Goal: Task Accomplishment & Management: Manage account settings

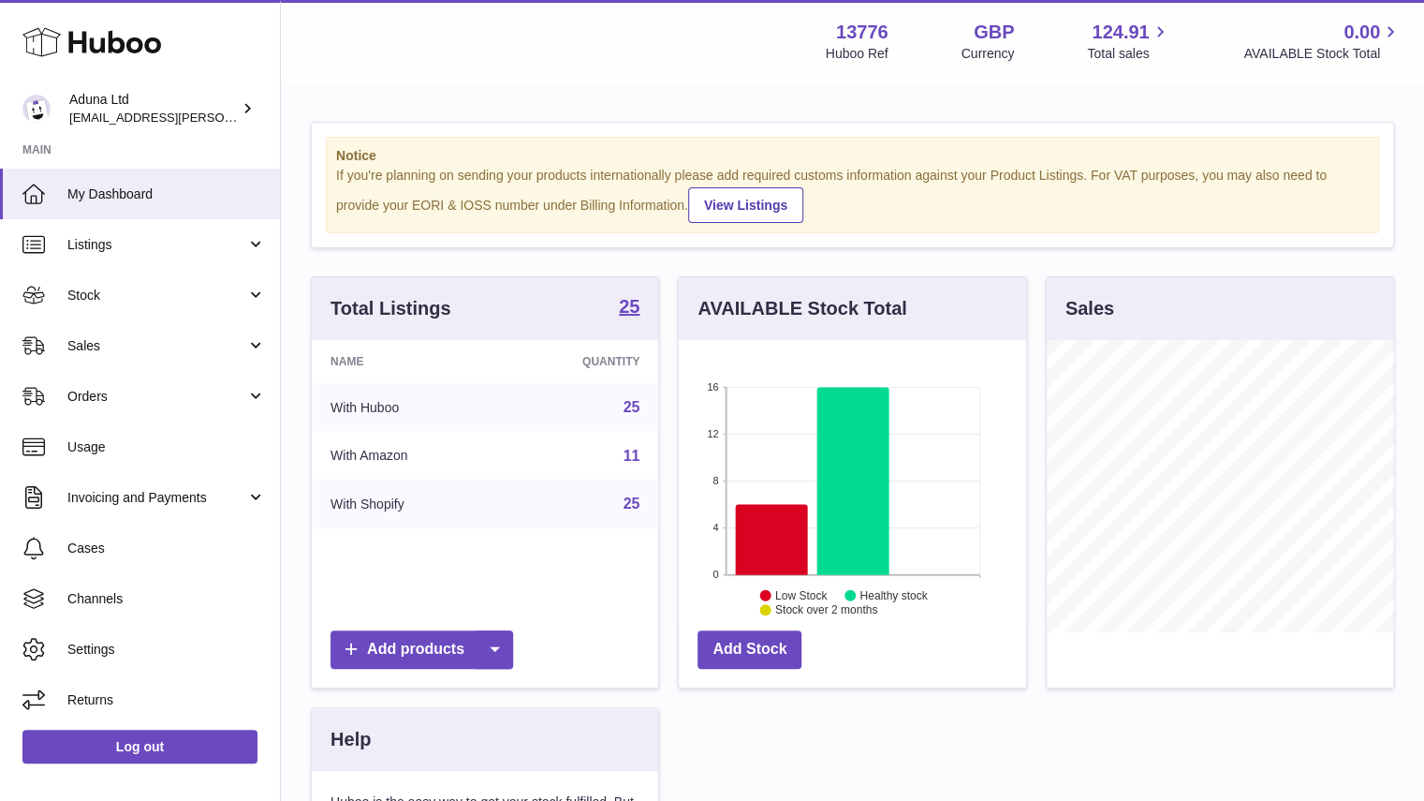
scroll to position [292, 347]
click at [110, 405] on link "Orders" at bounding box center [140, 396] width 280 height 51
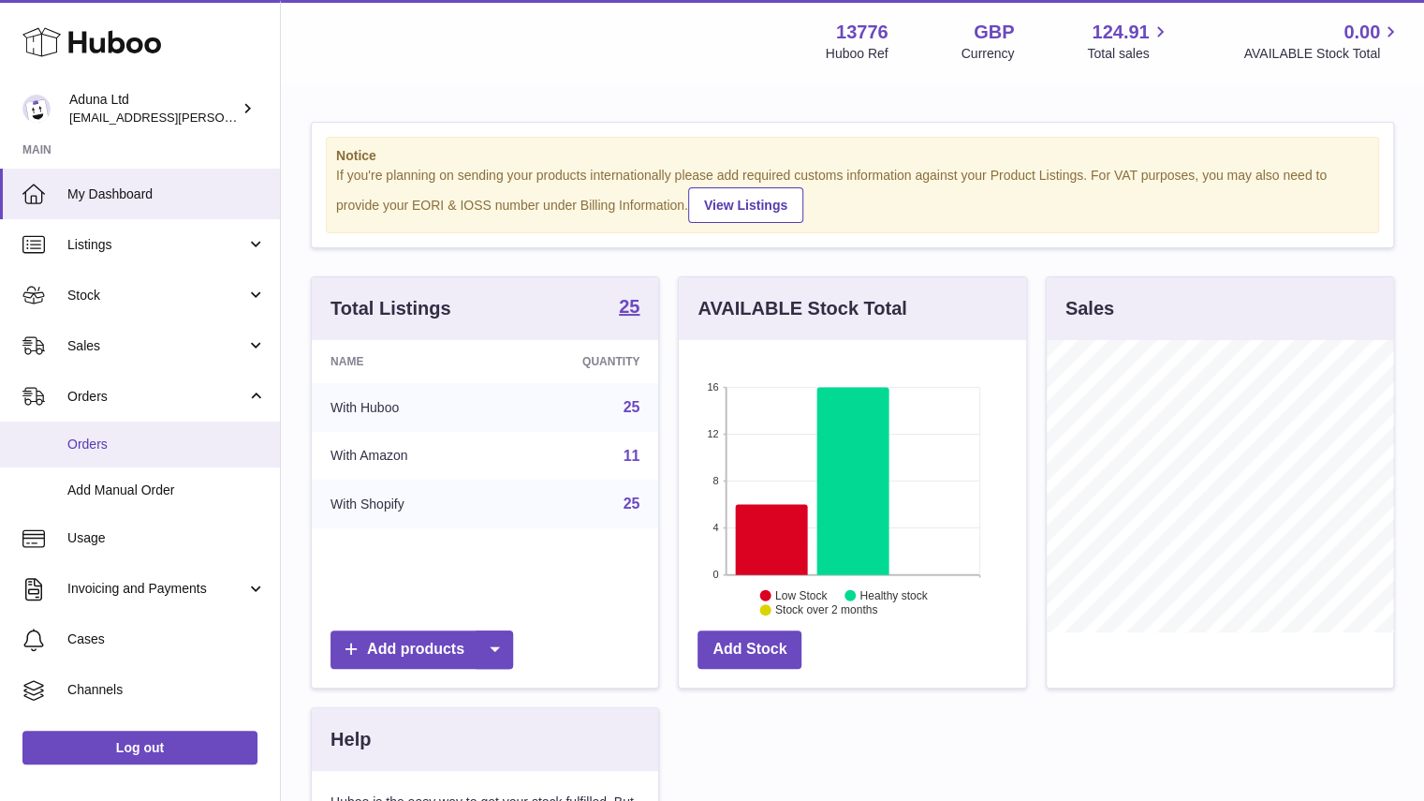
click at [133, 436] on span "Orders" at bounding box center [166, 444] width 199 height 18
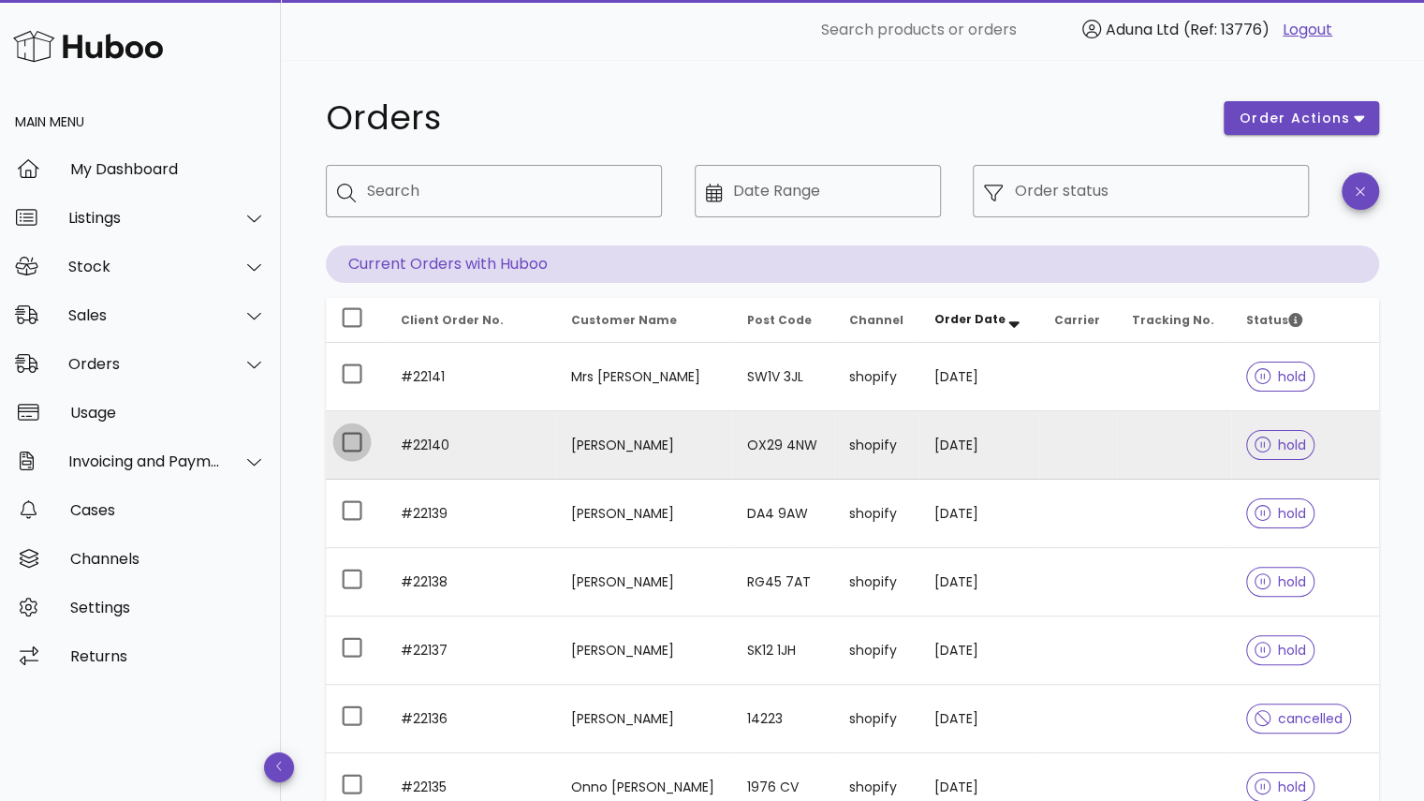
click at [354, 441] on div at bounding box center [352, 442] width 32 height 32
click at [1292, 111] on span "order actions" at bounding box center [1295, 119] width 112 height 20
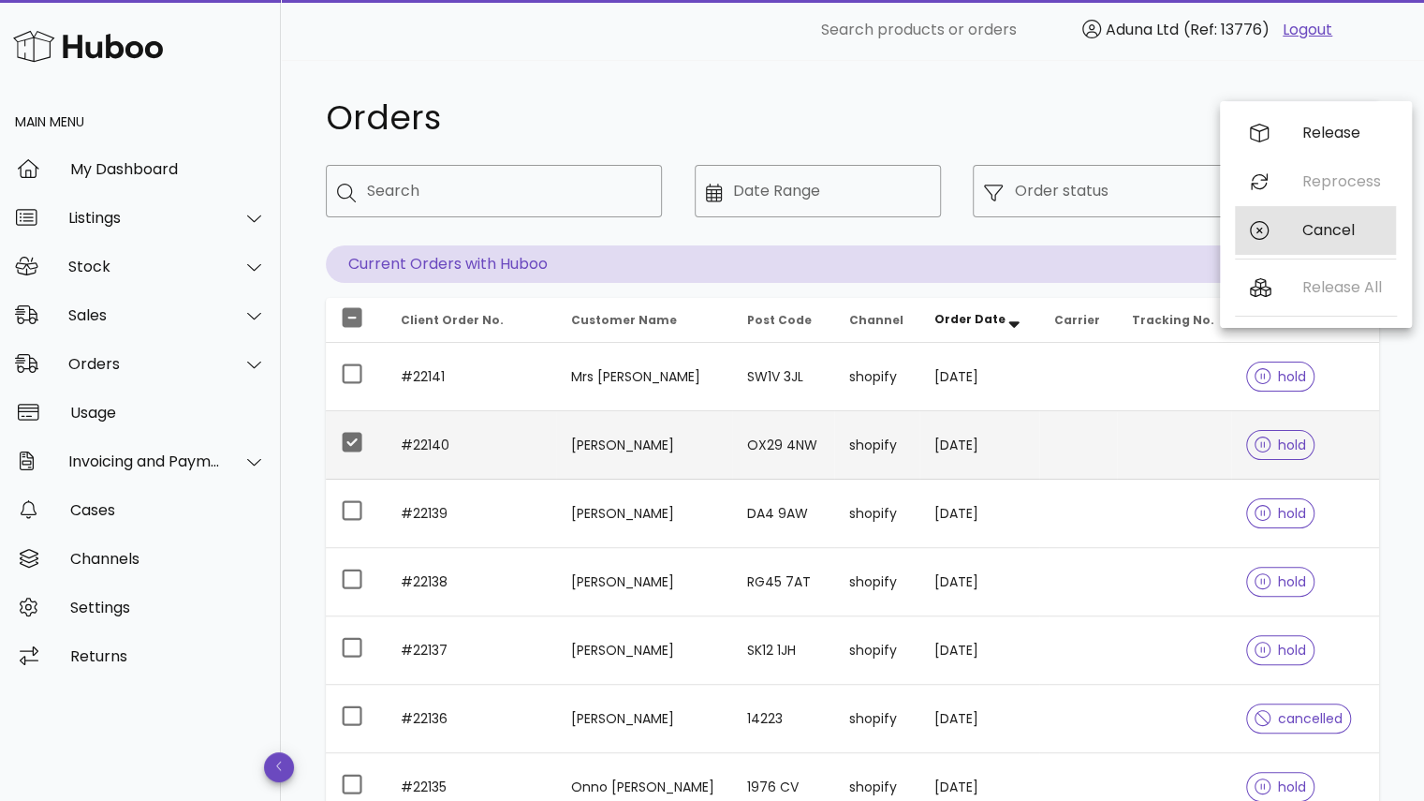
click at [1284, 237] on div "Cancel" at bounding box center [1315, 230] width 161 height 49
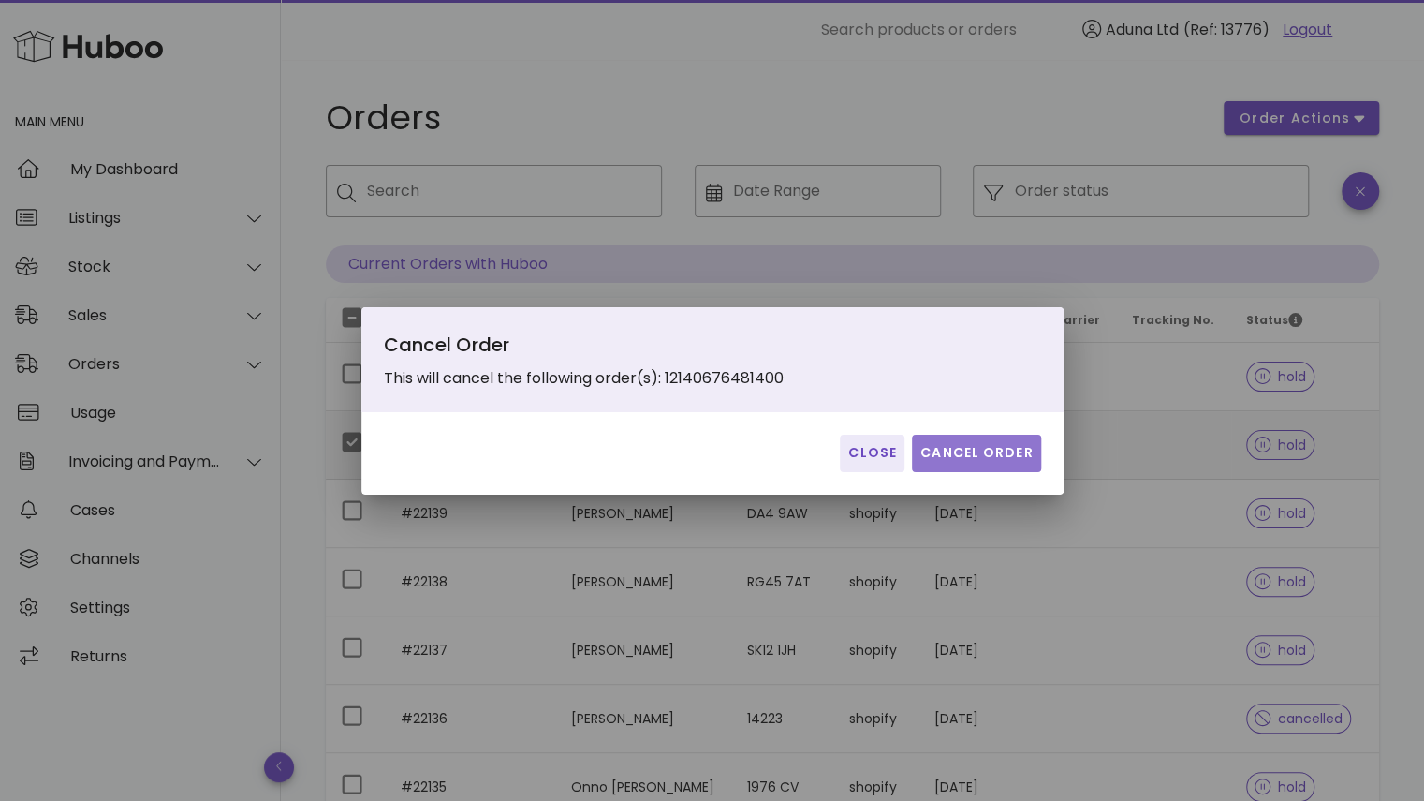
click at [958, 460] on span "Cancel Order" at bounding box center [977, 453] width 114 height 20
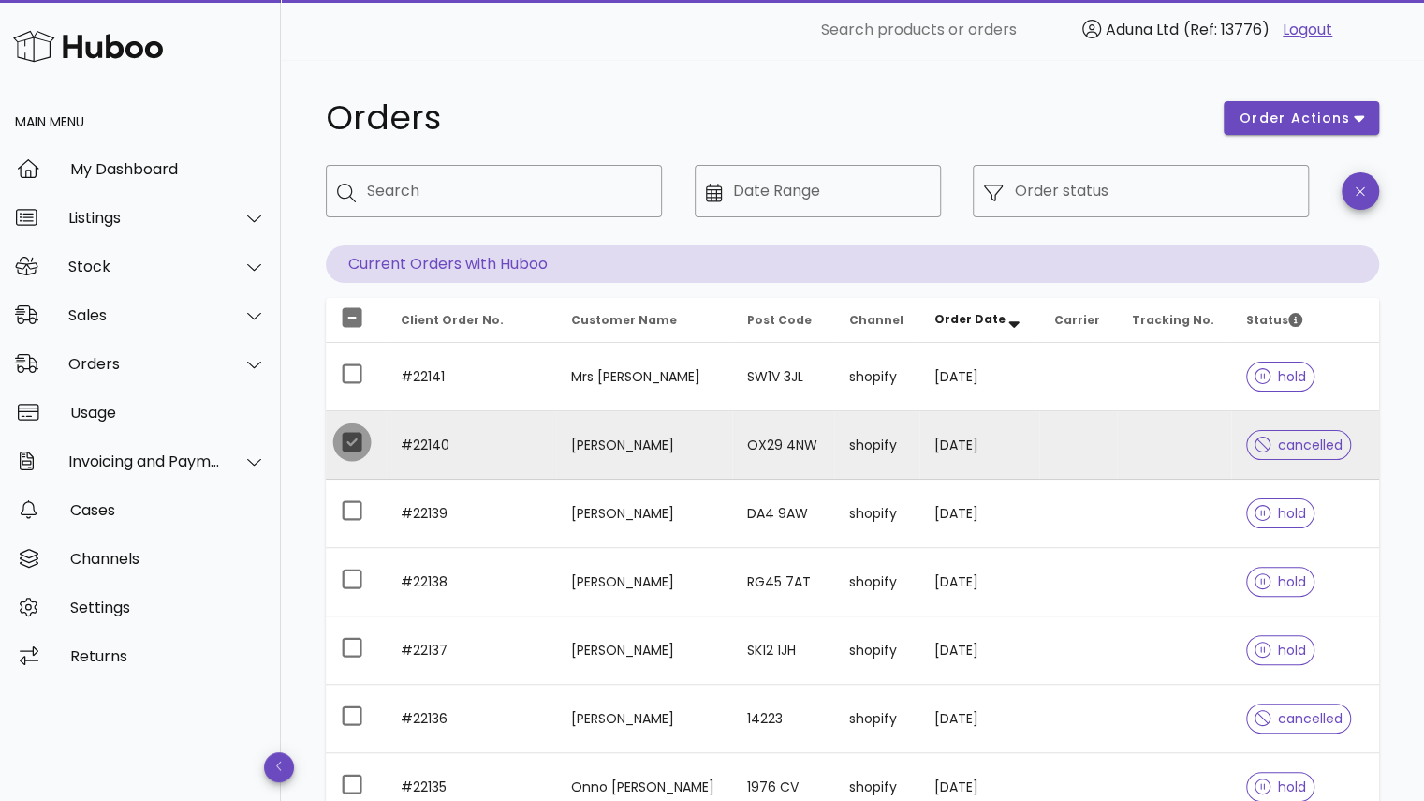
click at [350, 439] on div at bounding box center [352, 442] width 32 height 32
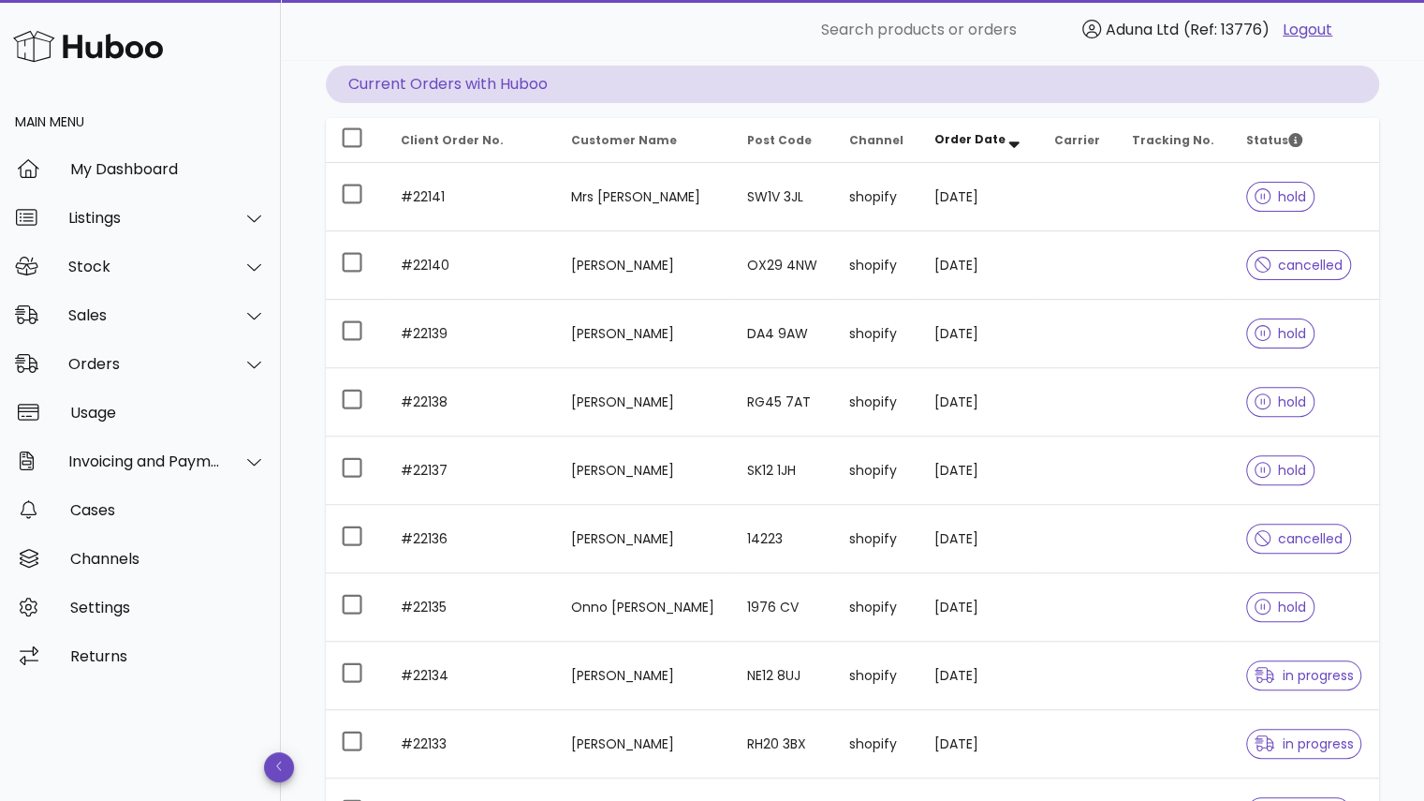
scroll to position [184, 0]
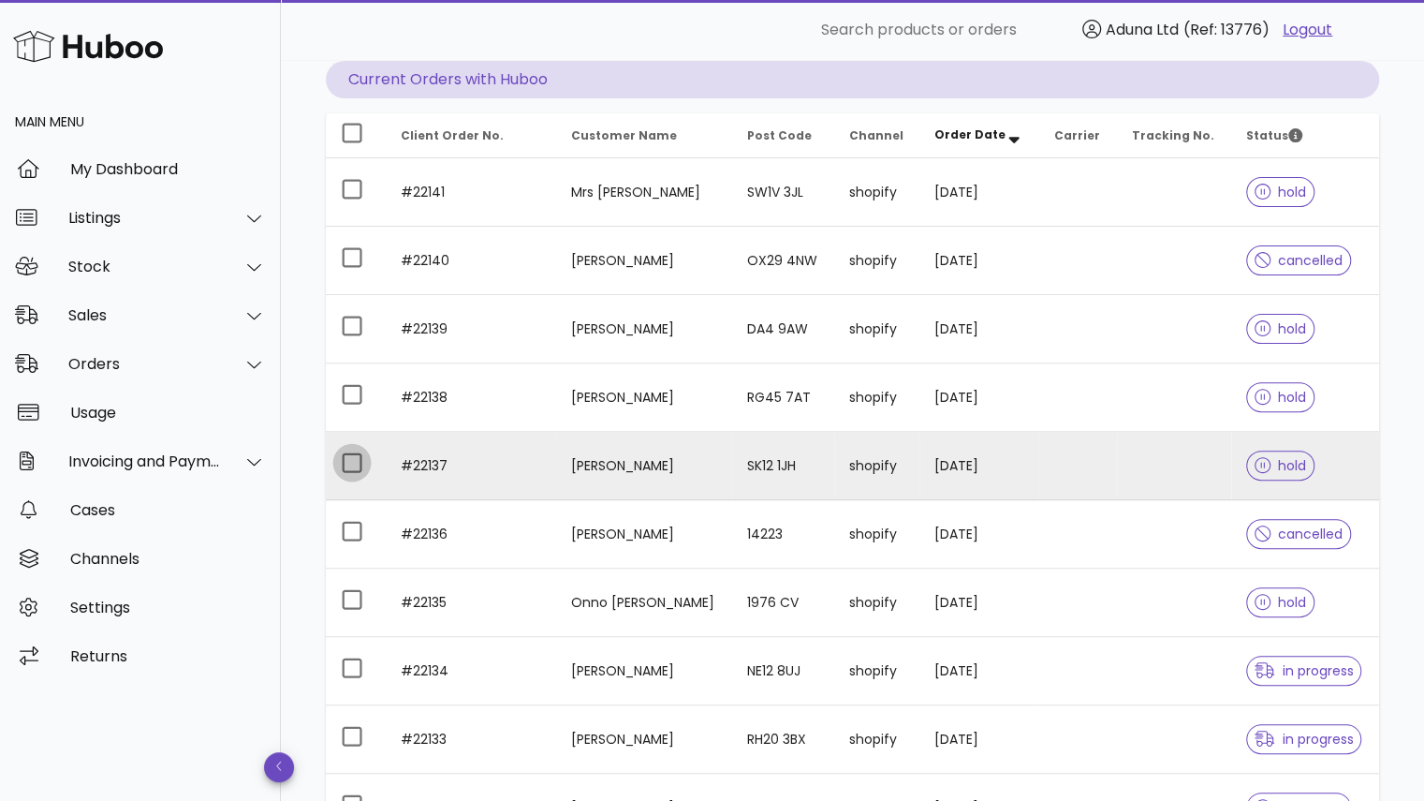
click at [351, 456] on div at bounding box center [352, 463] width 32 height 32
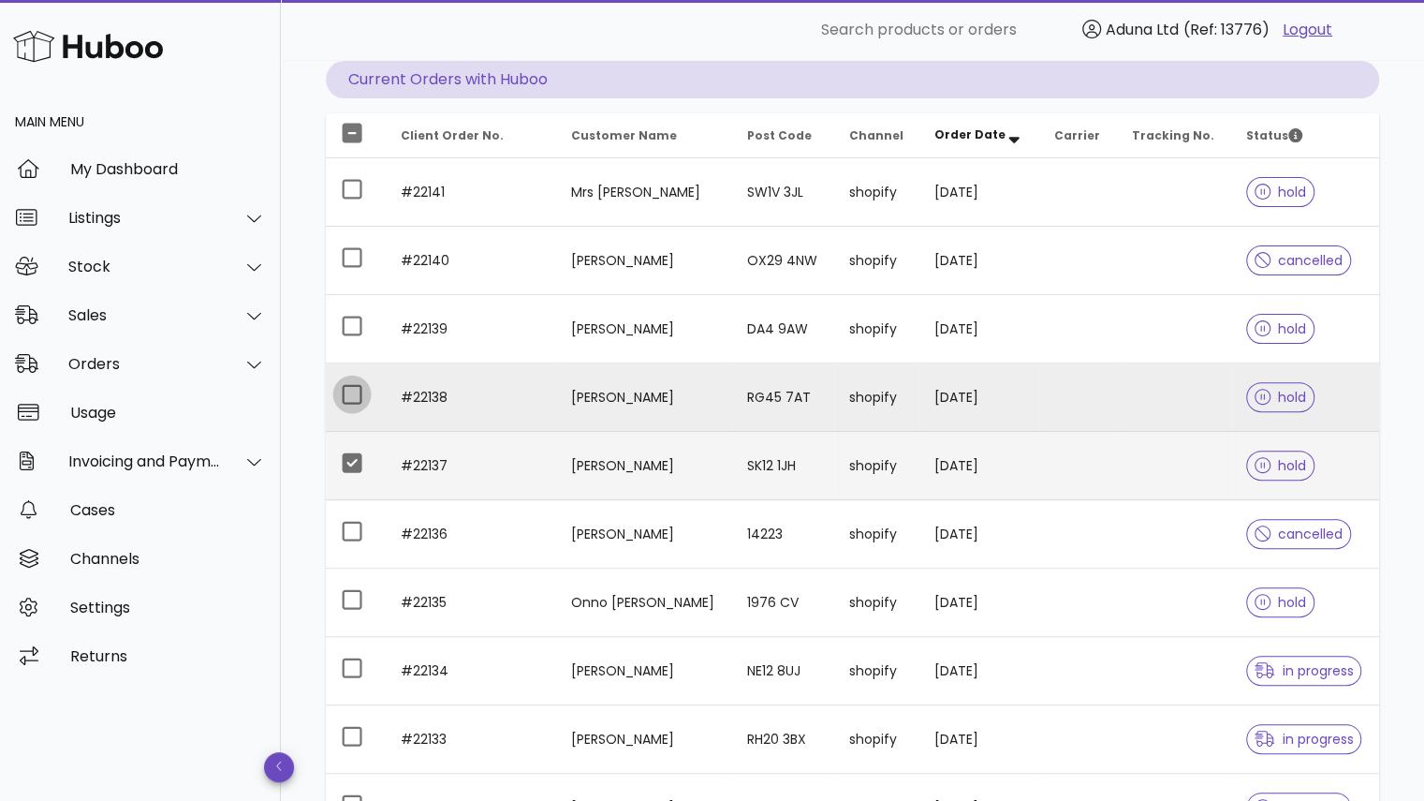
click at [354, 404] on div at bounding box center [352, 394] width 32 height 32
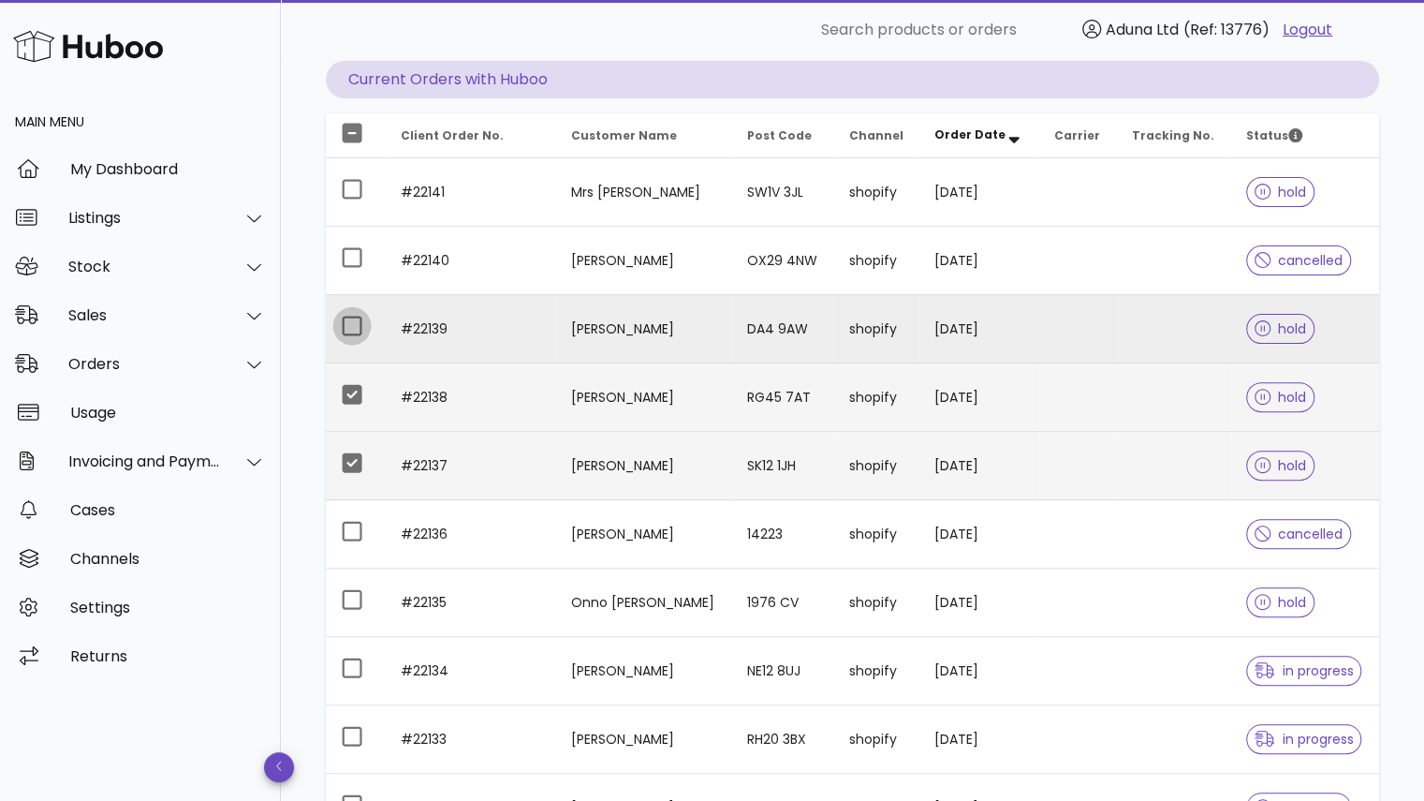
click at [343, 328] on div at bounding box center [352, 326] width 32 height 32
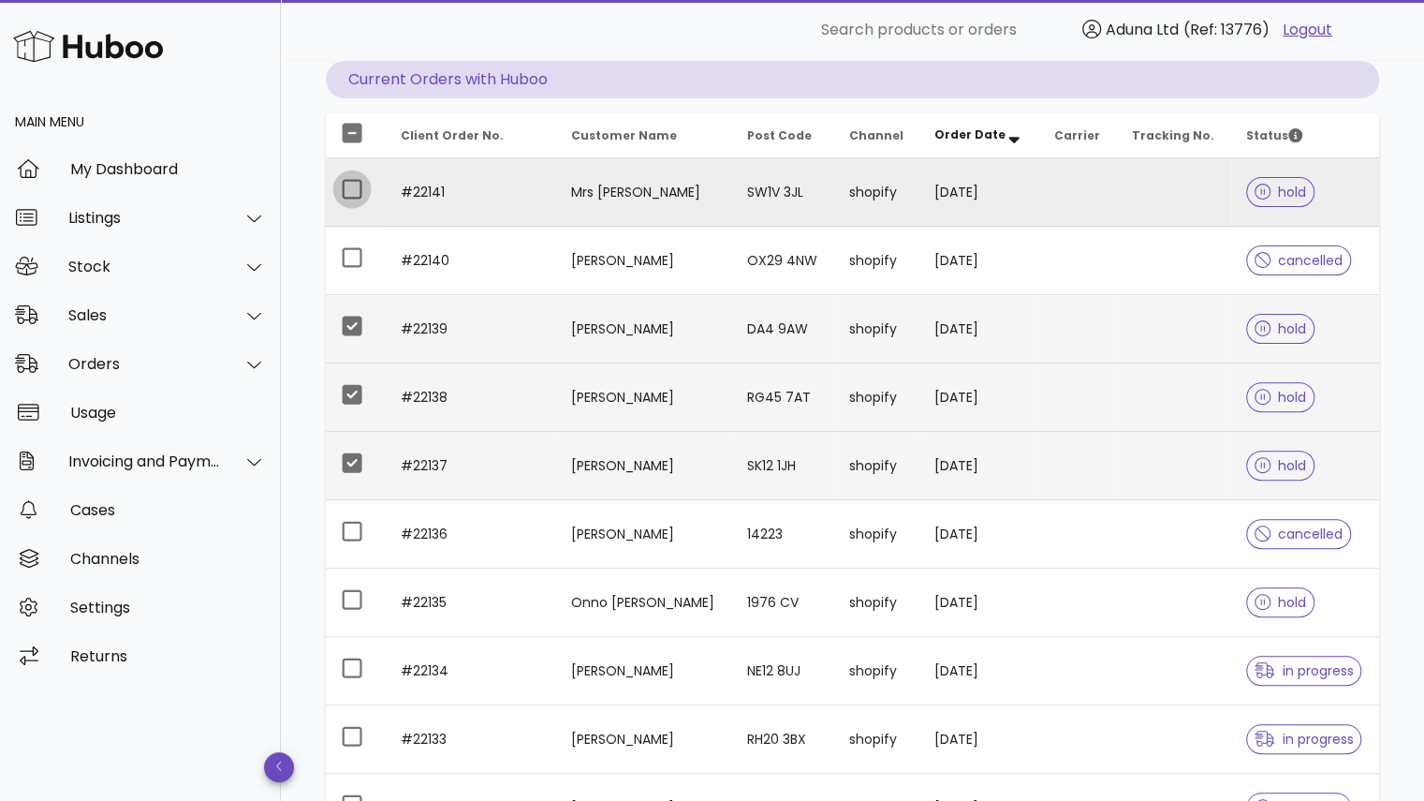
click at [354, 193] on div at bounding box center [352, 189] width 32 height 32
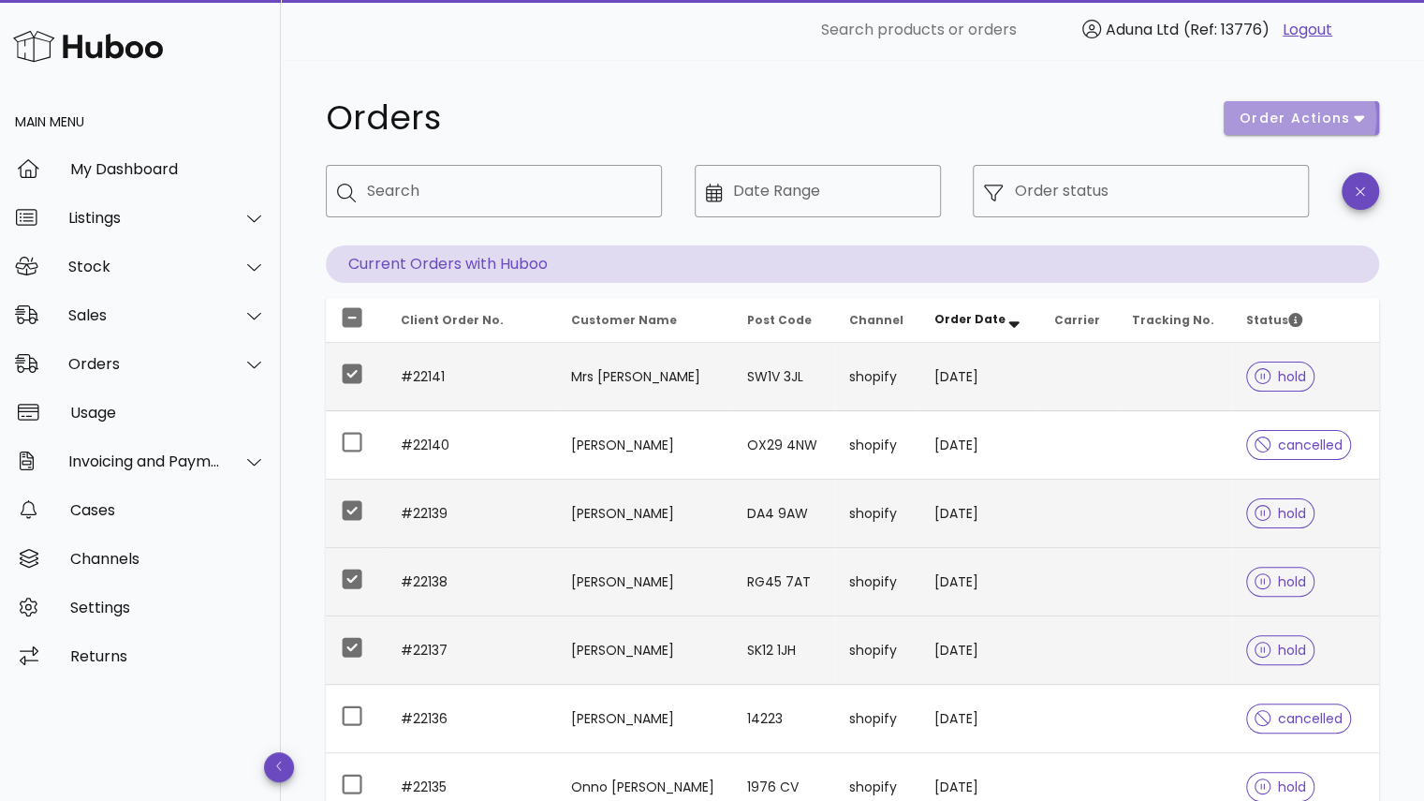
click at [1337, 109] on span "order actions" at bounding box center [1295, 119] width 112 height 20
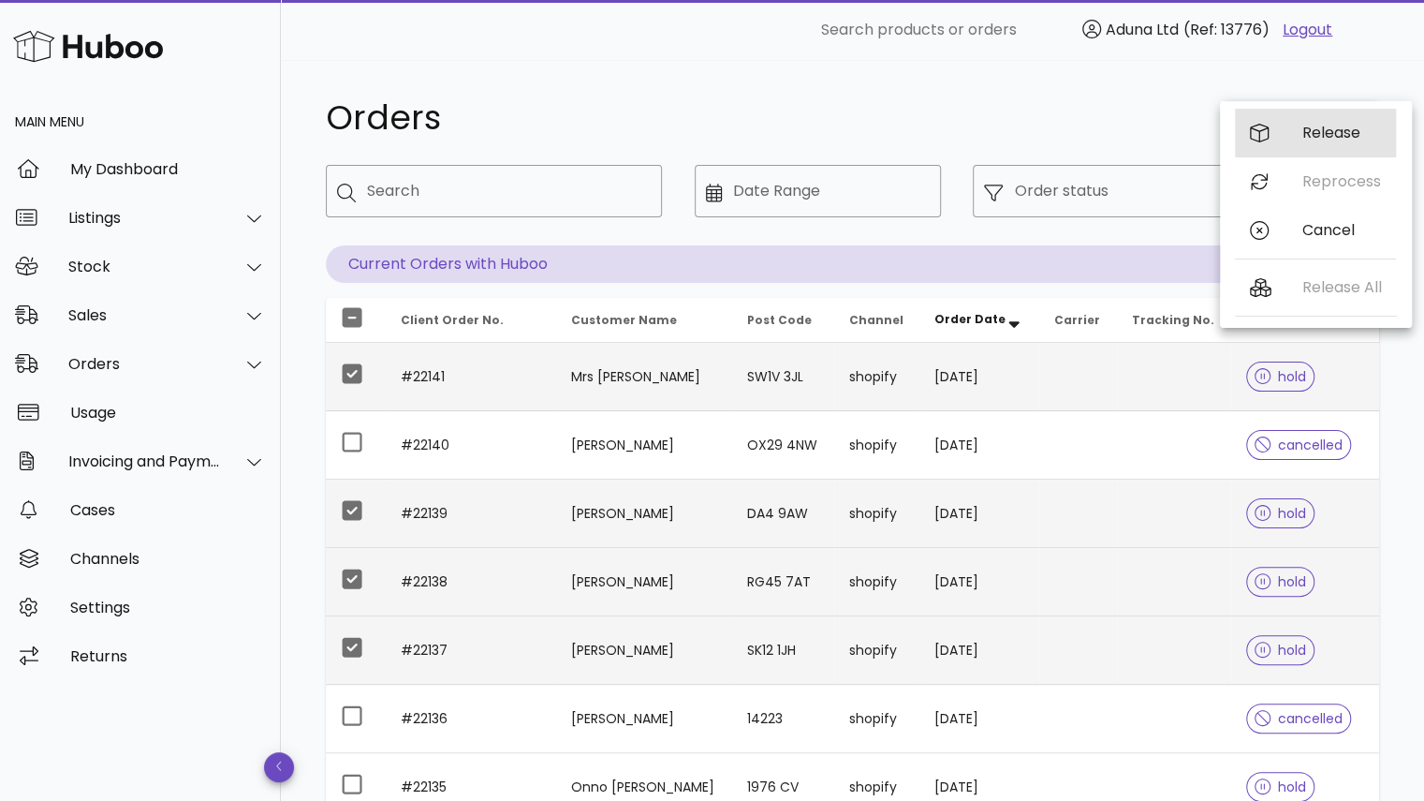
click at [1303, 123] on div "Release" at bounding box center [1315, 133] width 161 height 49
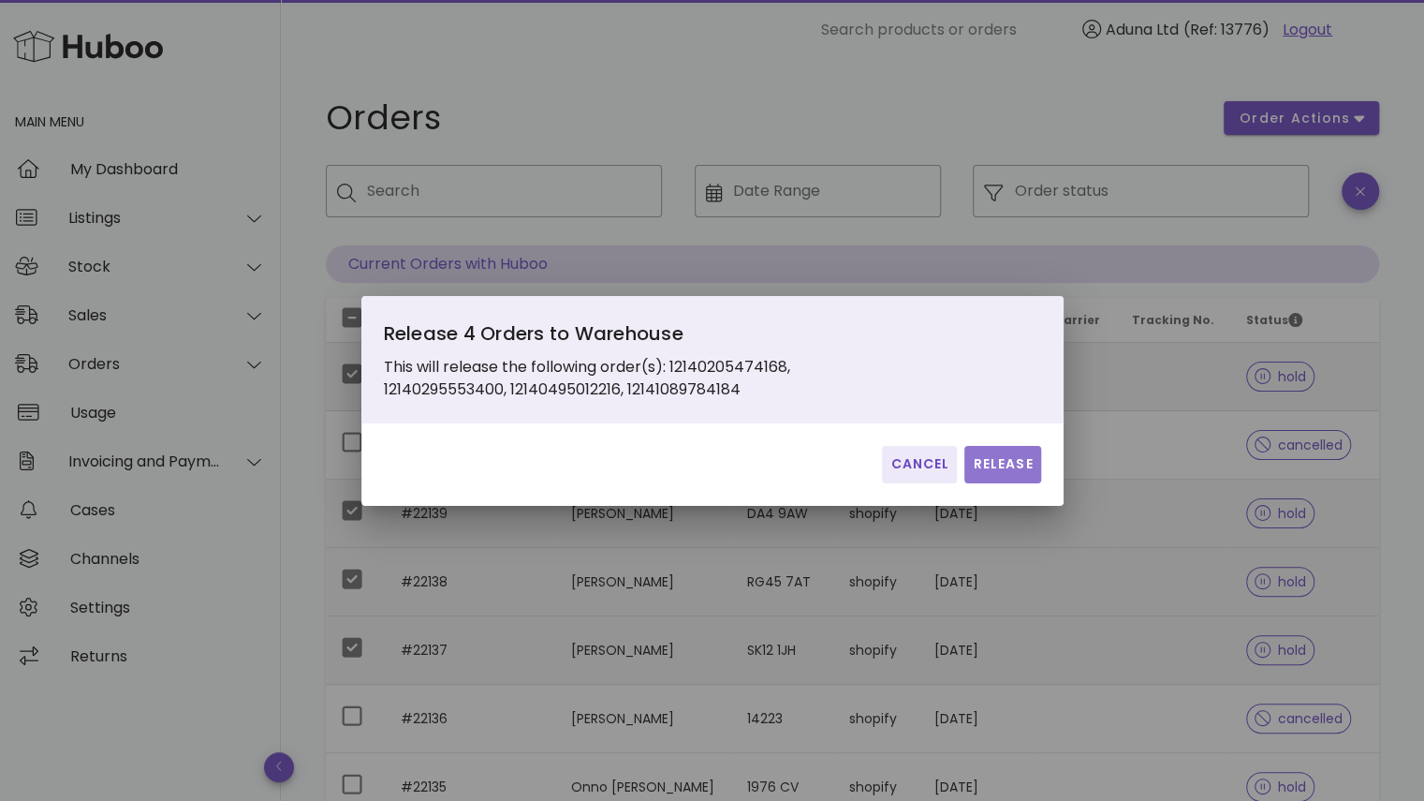
click at [989, 455] on span "Release" at bounding box center [1002, 464] width 61 height 20
